Goal: Task Accomplishment & Management: Manage account settings

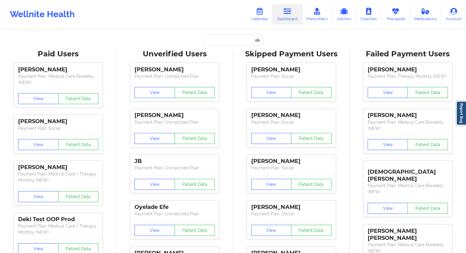
click at [397, 17] on link "Therapists" at bounding box center [395, 14] width 28 height 20
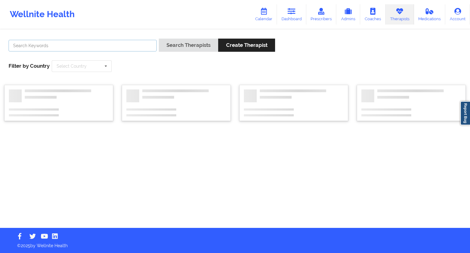
click at [111, 46] on input "text" at bounding box center [83, 46] width 148 height 12
paste input "[PERSON_NAME]"
type input "[PERSON_NAME]"
click at [171, 48] on button "Search Therapists" at bounding box center [188, 45] width 59 height 13
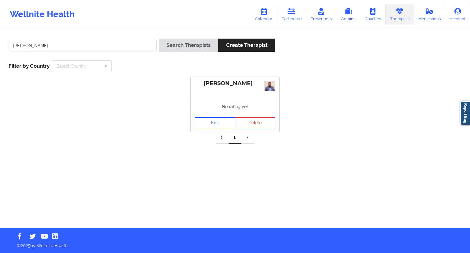
click at [215, 126] on link "Edit" at bounding box center [215, 122] width 40 height 11
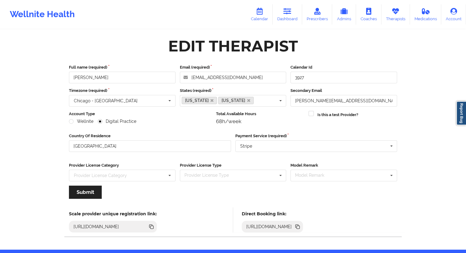
click at [299, 227] on icon at bounding box center [297, 227] width 3 height 3
drag, startPoint x: 104, startPoint y: 75, endPoint x: 64, endPoint y: 74, distance: 40.4
click at [64, 74] on div "Edit Therapist Full name (required) [PERSON_NAME] Email (required) [EMAIL_ADDRE…" at bounding box center [232, 139] width 345 height 211
